Goal: Navigation & Orientation: Find specific page/section

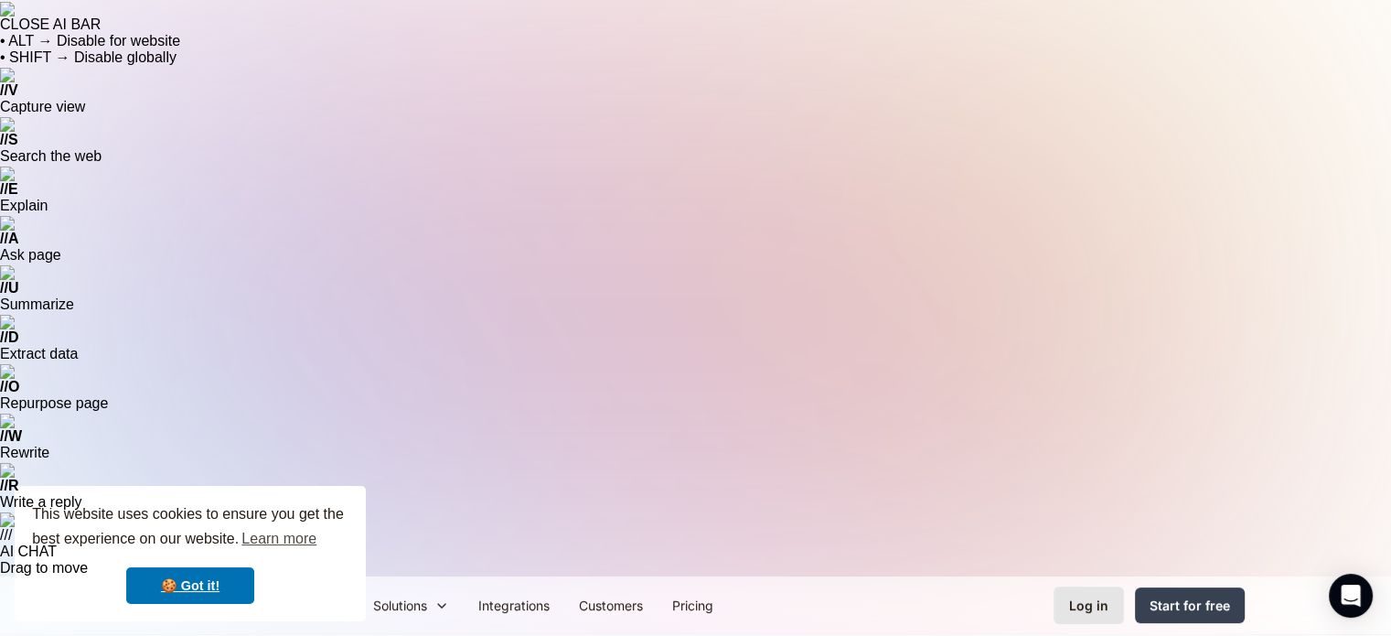
click at [1080, 595] on div "Log in" at bounding box center [1088, 604] width 39 height 19
